Goal: Book appointment/travel/reservation

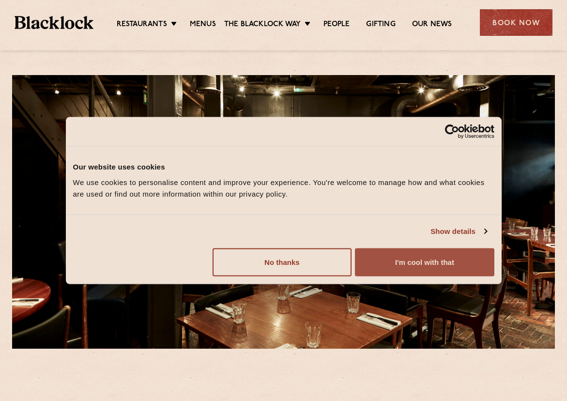
click at [389, 261] on button "I'm cool with that" at bounding box center [424, 262] width 139 height 28
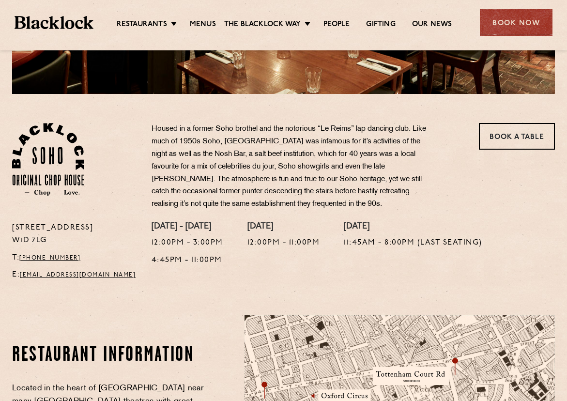
scroll to position [243, 0]
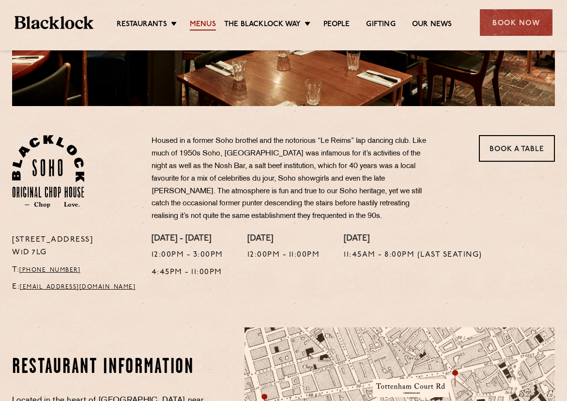
click at [201, 28] on link "Menus" at bounding box center [203, 25] width 26 height 11
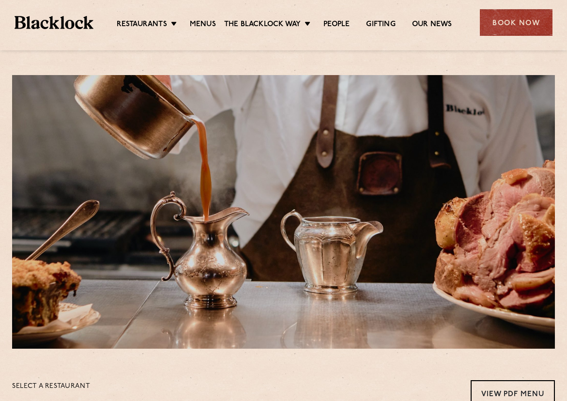
click at [497, 34] on div "Book Now" at bounding box center [516, 22] width 73 height 27
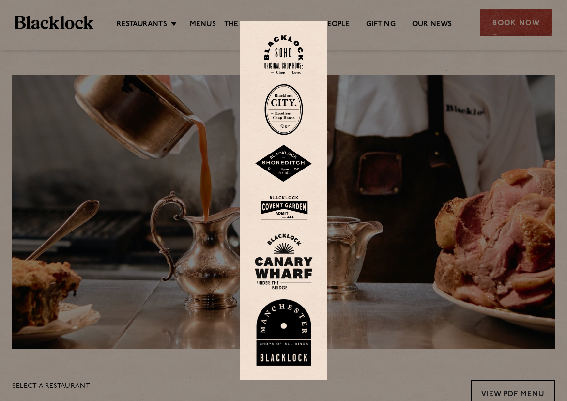
click at [499, 33] on div at bounding box center [283, 200] width 567 height 401
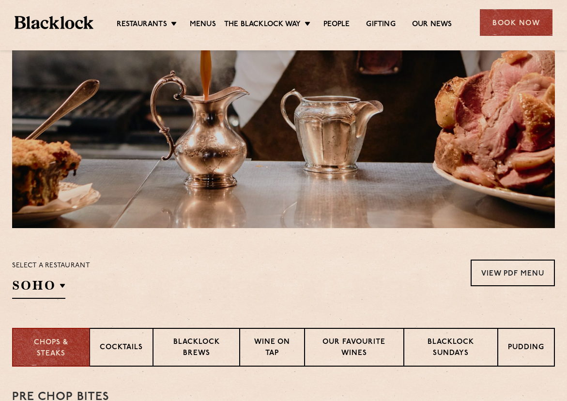
scroll to position [105, 0]
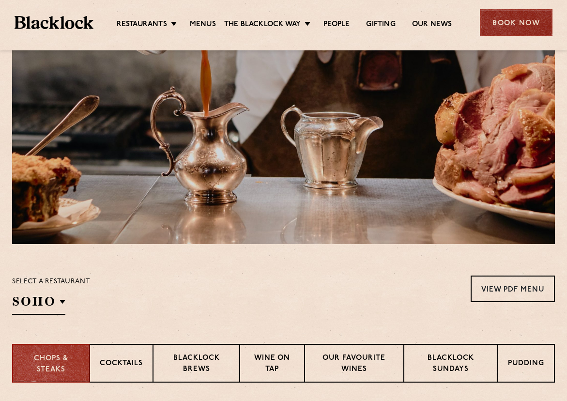
click at [519, 24] on div "Book Now" at bounding box center [516, 22] width 73 height 27
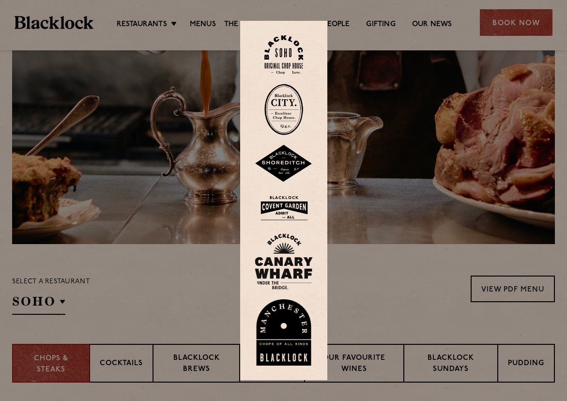
click at [284, 109] on img at bounding box center [283, 109] width 39 height 51
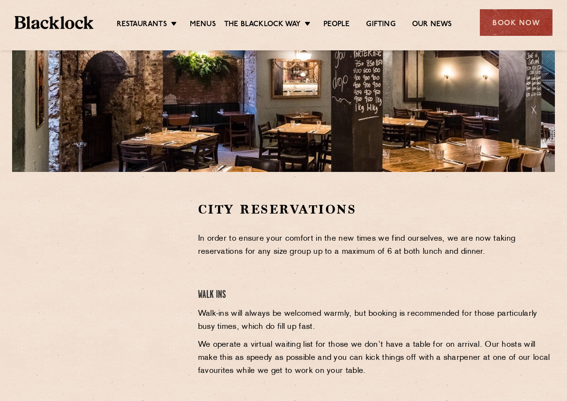
scroll to position [185, 0]
